Goal: Information Seeking & Learning: Understand process/instructions

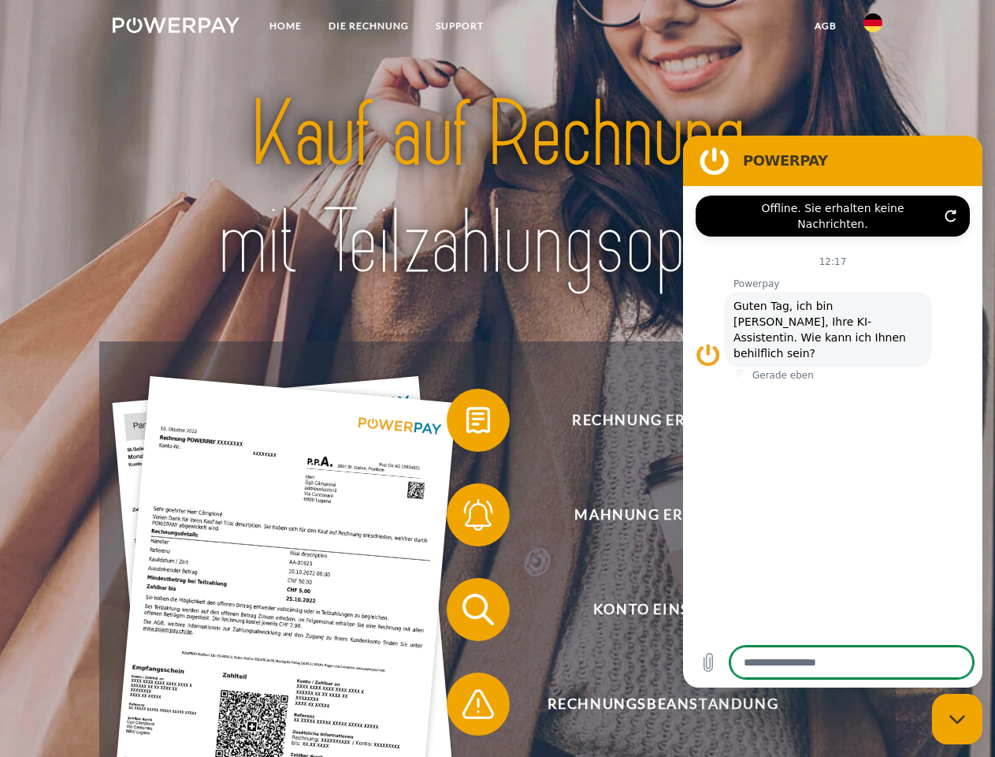
click at [176, 28] on img at bounding box center [176, 25] width 127 height 16
click at [873, 28] on img at bounding box center [873, 22] width 19 height 19
type textarea "*"
click at [825, 26] on link "agb" at bounding box center [826, 26] width 49 height 28
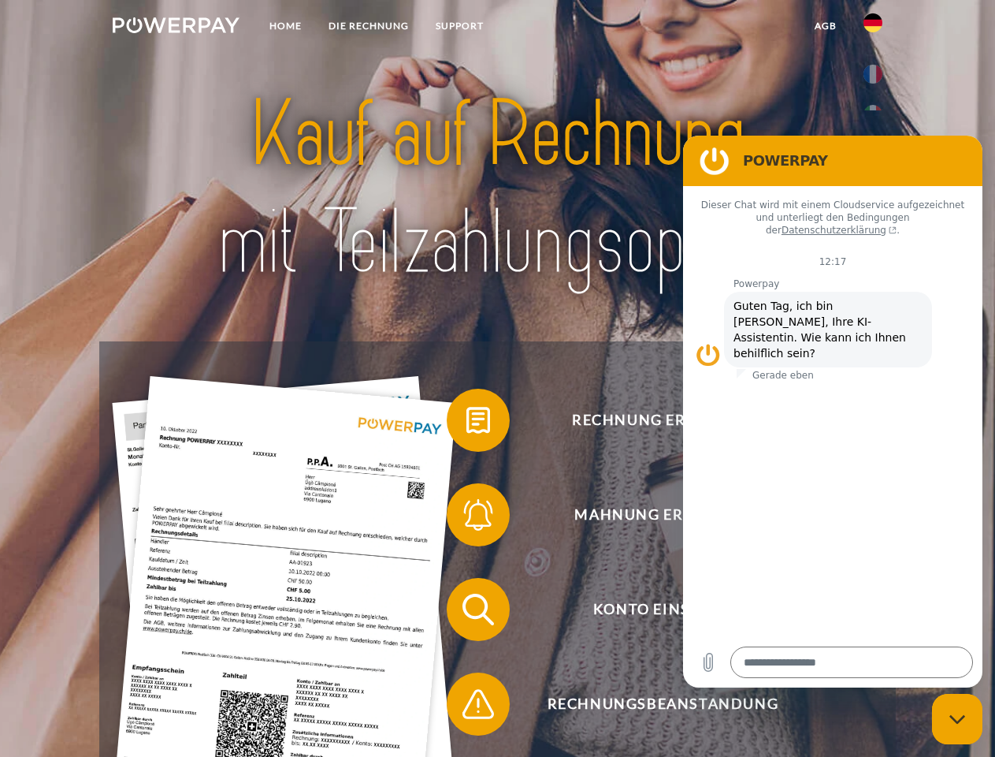
click at [467, 423] on span at bounding box center [454, 420] width 79 height 79
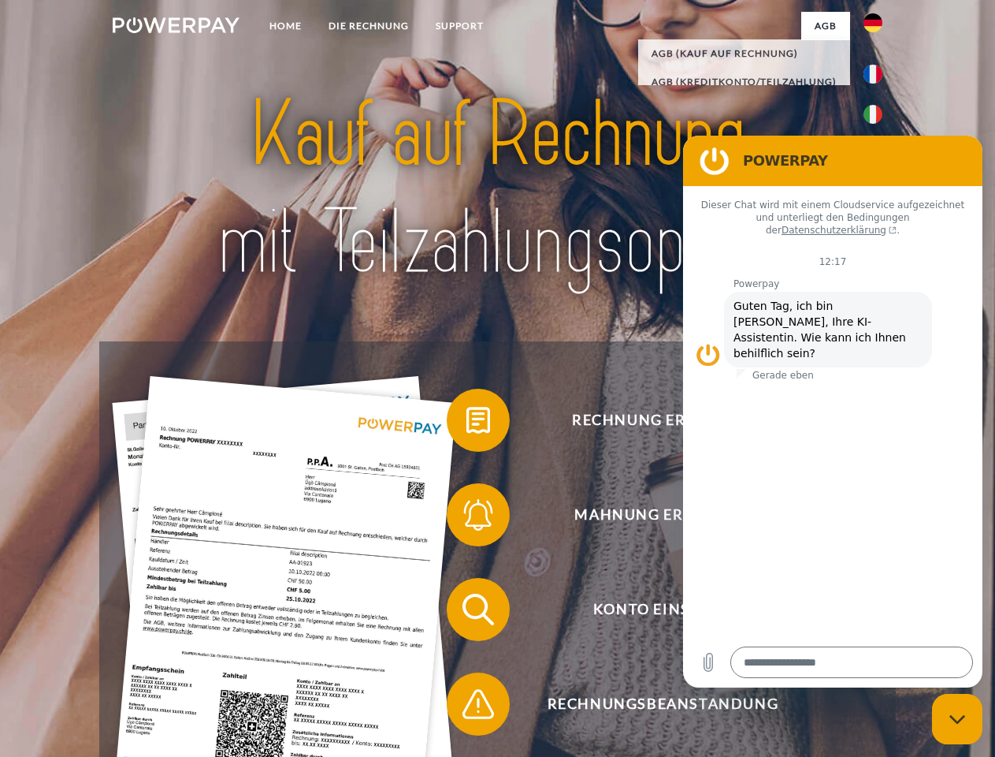
click at [467, 518] on span at bounding box center [454, 514] width 79 height 79
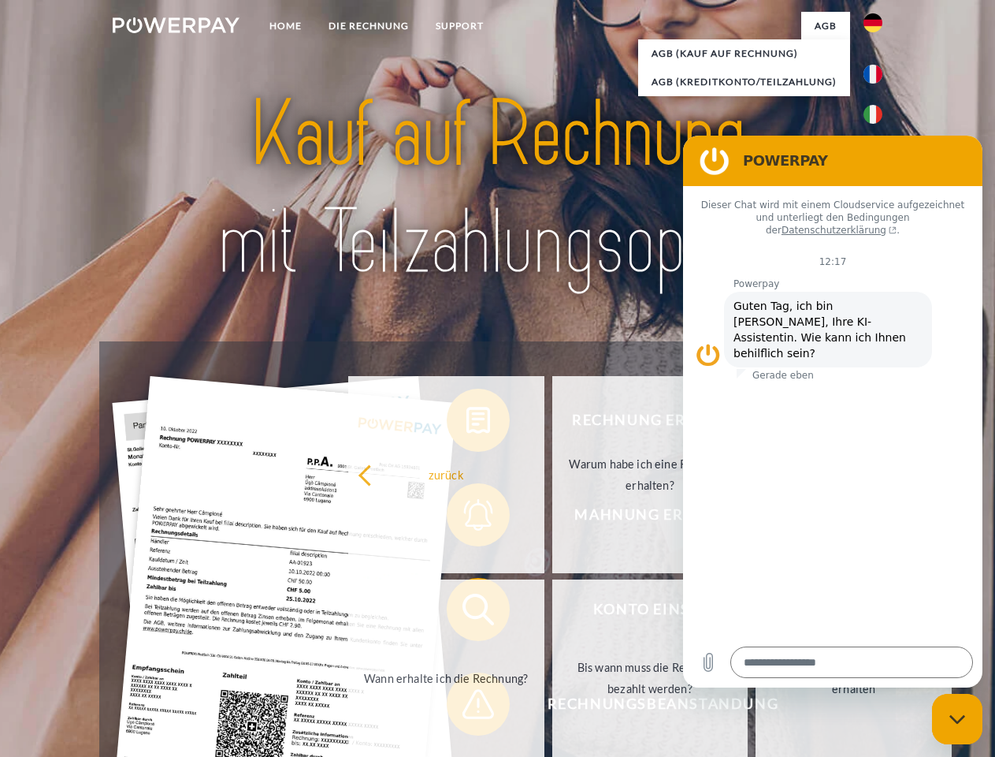
click at [552, 612] on link "Bis wann muss die Rechnung bezahlt werden?" at bounding box center [650, 677] width 196 height 197
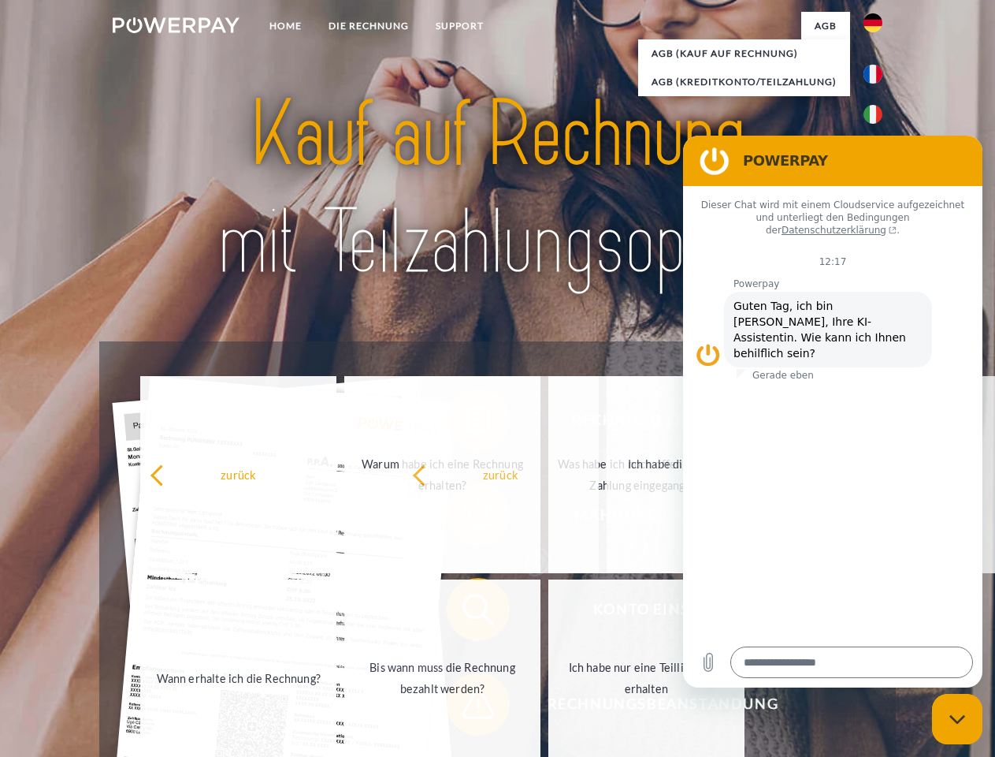
click at [467, 707] on span at bounding box center [454, 703] width 79 height 79
